Goal: Information Seeking & Learning: Learn about a topic

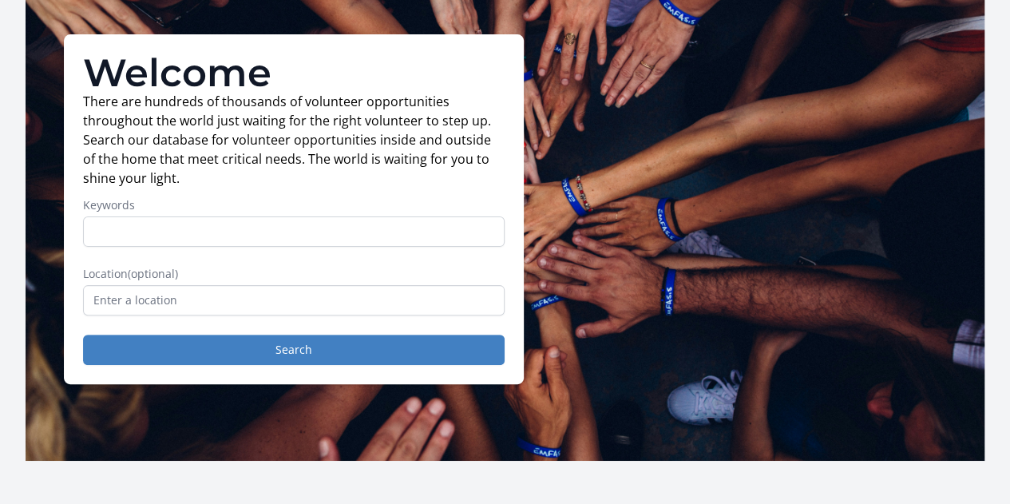
scroll to position [93, 0]
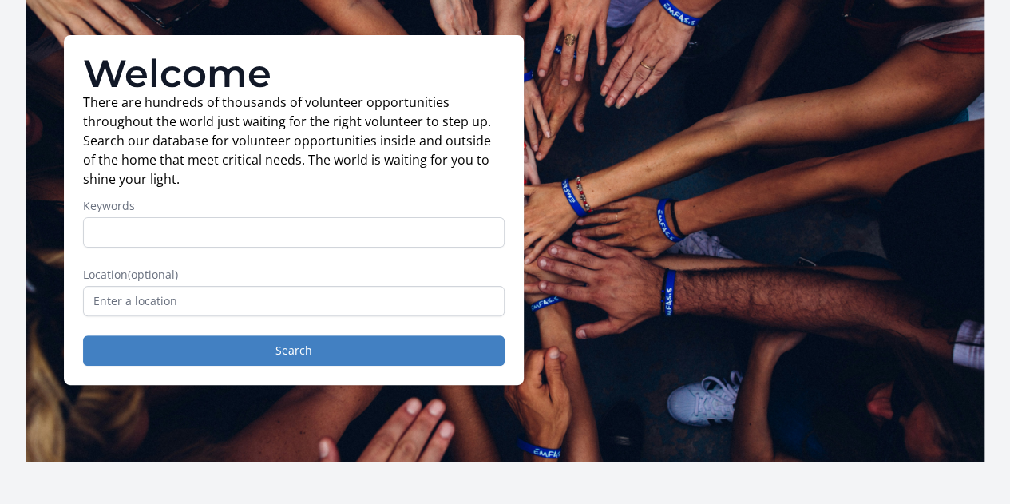
click at [325, 245] on input "Keywords" at bounding box center [294, 232] width 422 height 30
click at [327, 239] on input "Keywords" at bounding box center [294, 232] width 422 height 30
type input "s"
type input "deportation"
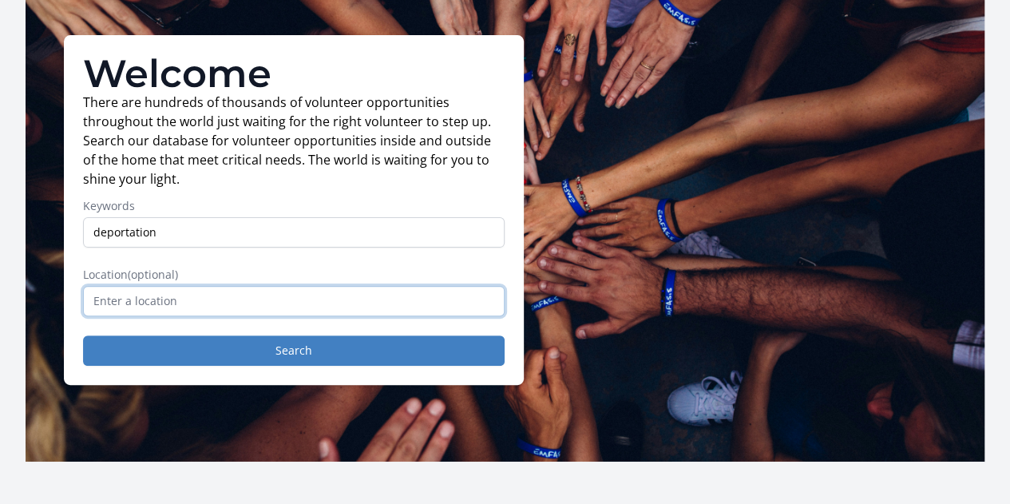
click at [219, 316] on input "text" at bounding box center [294, 301] width 422 height 30
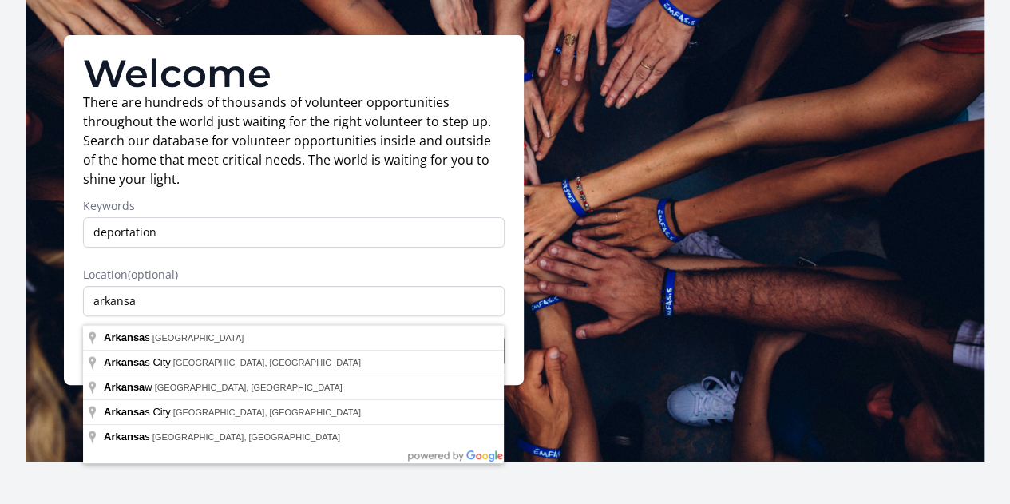
type input "Arkansas, USA"
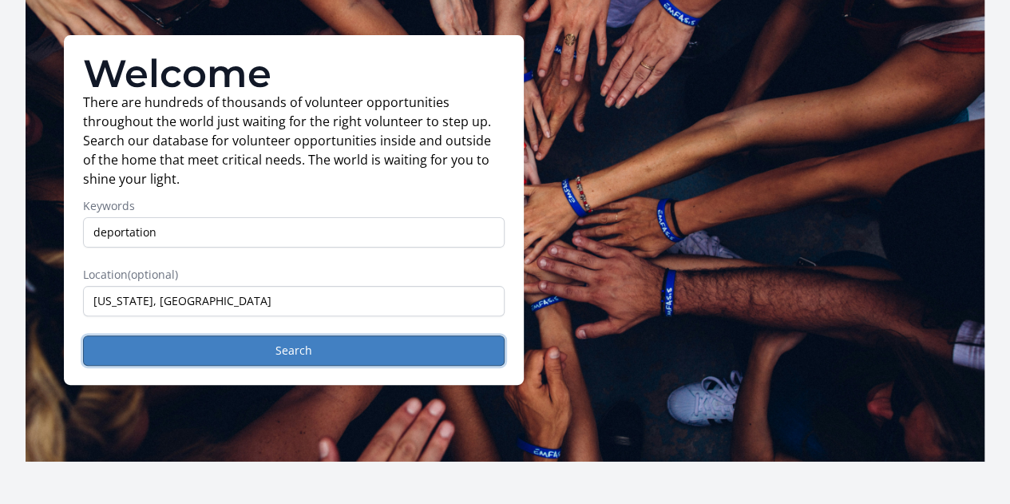
click at [252, 357] on button "Search" at bounding box center [294, 350] width 422 height 30
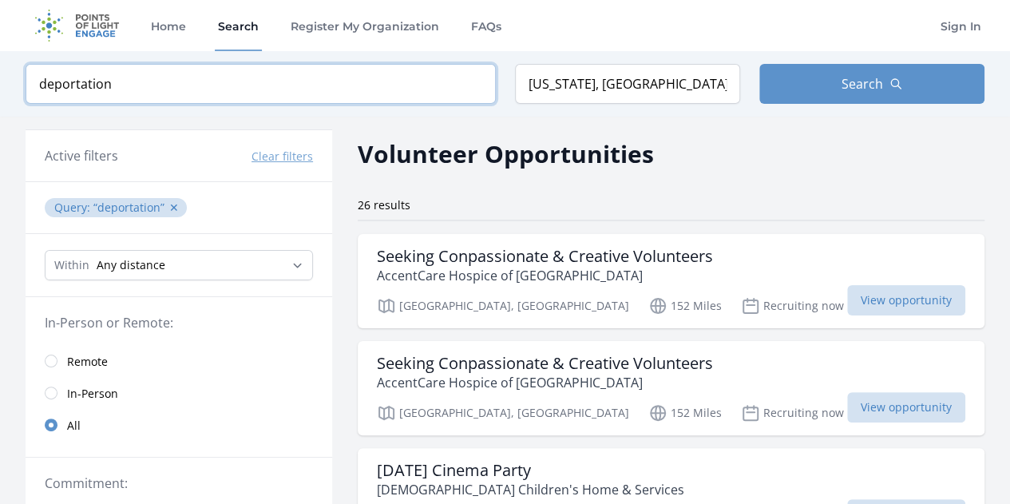
click at [410, 85] on input "deportation" at bounding box center [261, 84] width 470 height 40
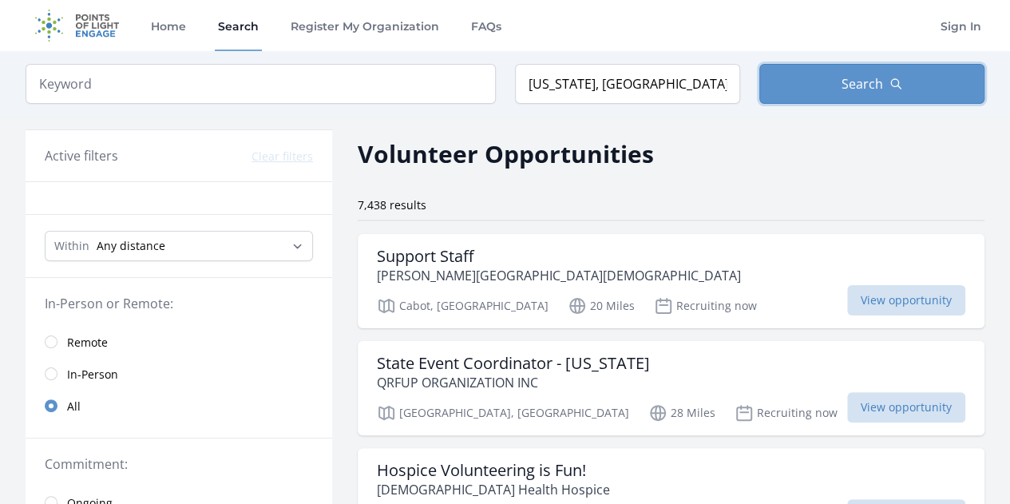
click at [851, 68] on button "Search" at bounding box center [871, 84] width 225 height 40
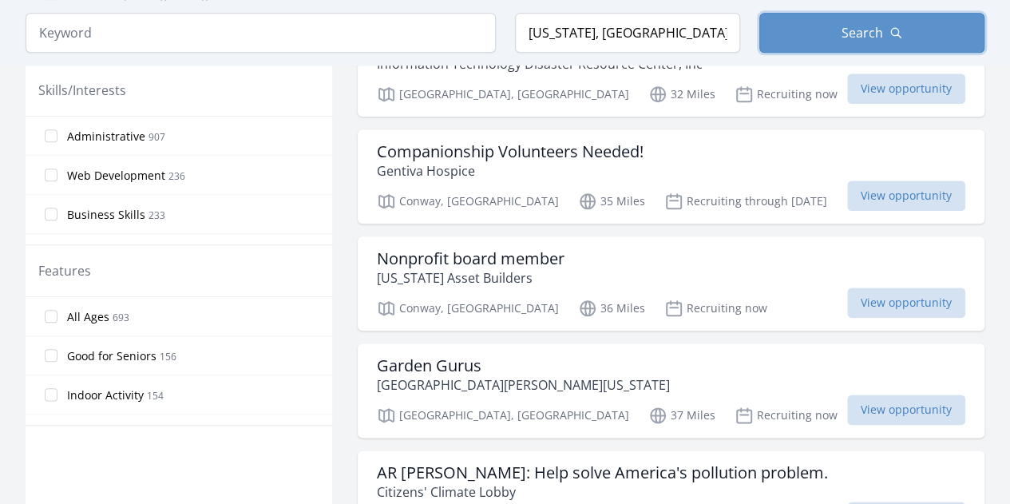
scroll to position [747, 0]
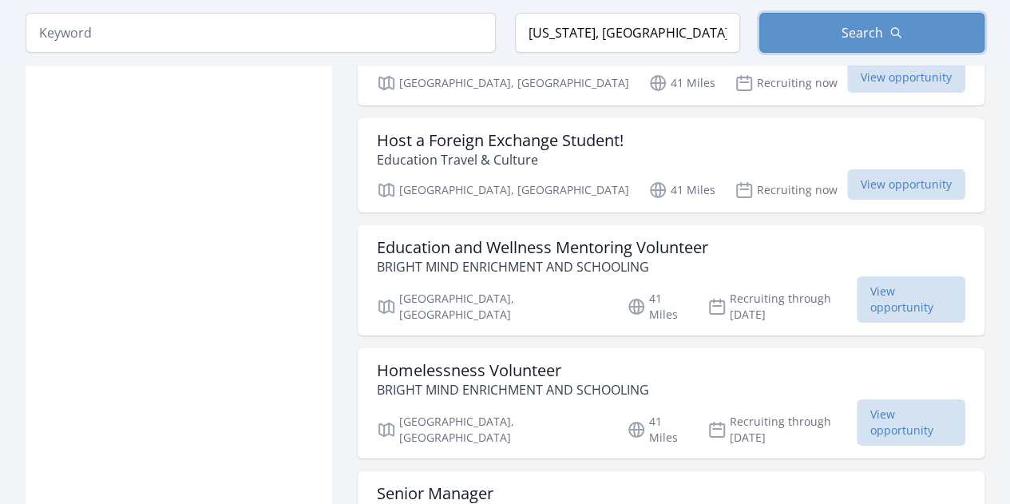
scroll to position [2923, 0]
click at [876, 398] on span "View opportunity" at bounding box center [911, 421] width 109 height 46
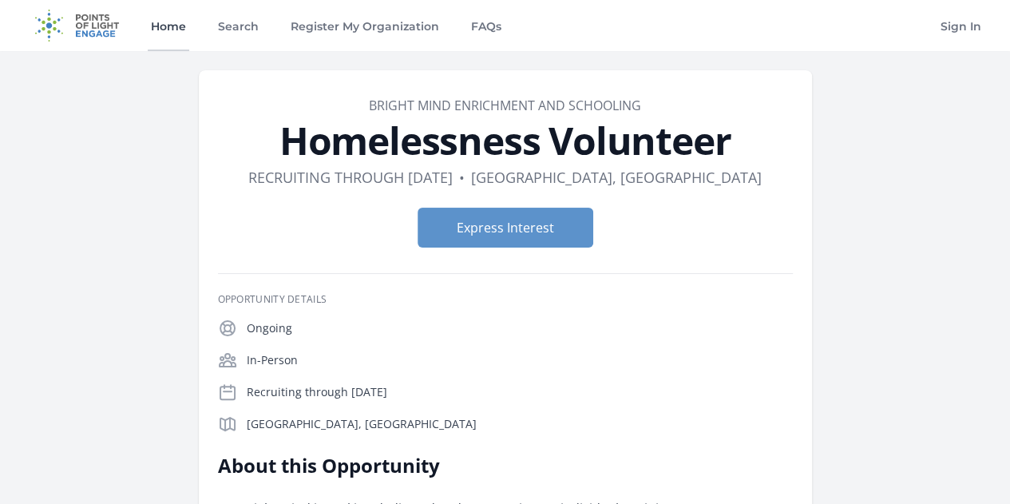
click at [176, 22] on link "Home" at bounding box center [169, 25] width 42 height 51
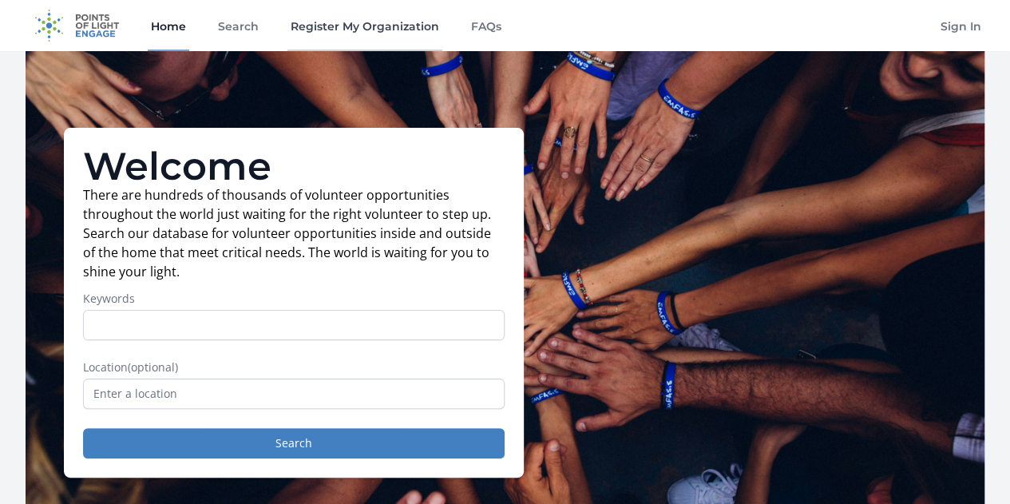
click at [401, 18] on link "Register My Organization" at bounding box center [364, 25] width 155 height 51
